Goal: Transaction & Acquisition: Purchase product/service

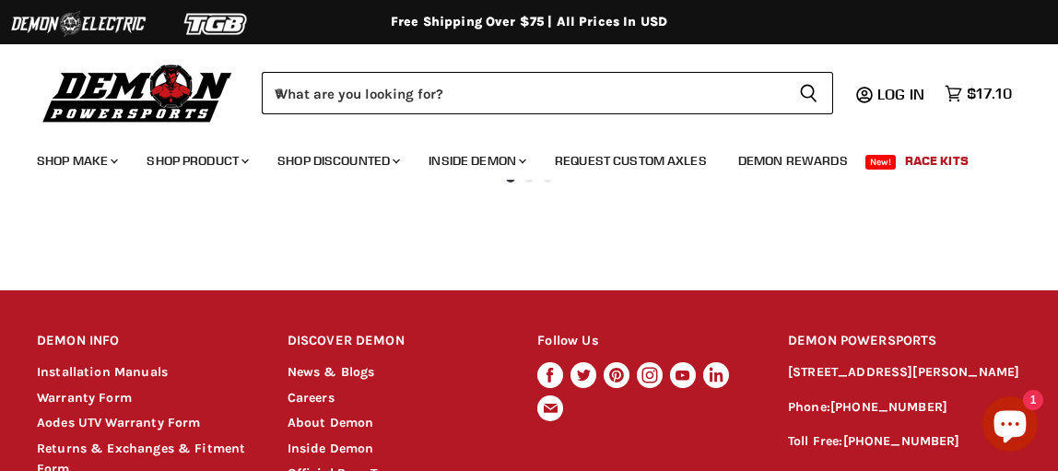
scroll to position [1707, 0]
